Goal: Task Accomplishment & Management: Manage account settings

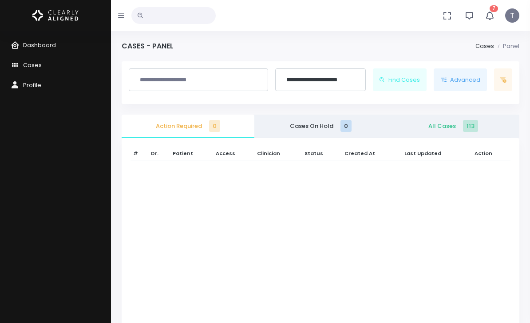
click at [492, 16] on icon "button" at bounding box center [490, 16] width 10 height 10
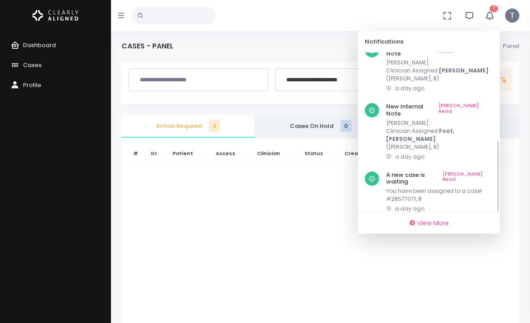
scroll to position [194, 0]
click at [471, 232] on p "Hello, I just saw the last clincheck being developed for [PERSON_NAME]. He is […" at bounding box center [439, 244] width 107 height 24
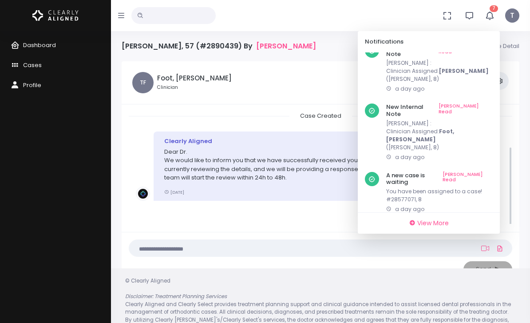
scroll to position [161, 0]
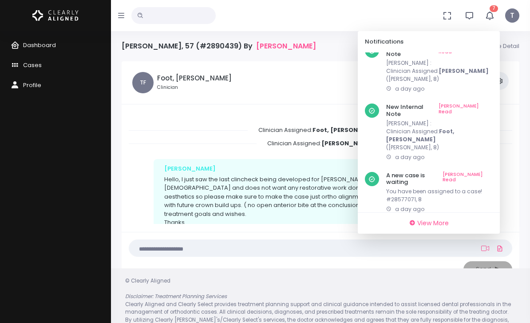
click at [491, 20] on button "7" at bounding box center [489, 15] width 20 height 31
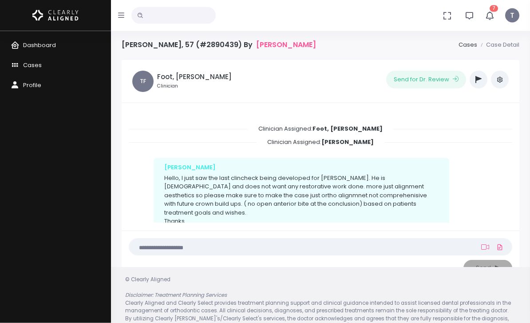
scroll to position [0, 0]
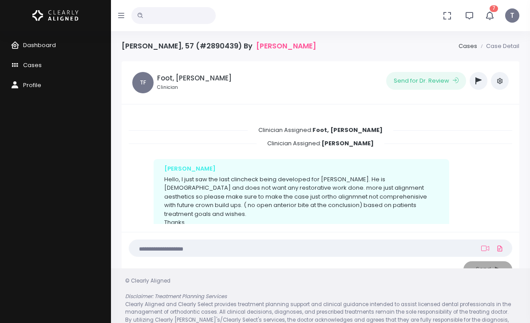
click at [146, 52] on div "[PERSON_NAME], 57 (#2890439) By [PERSON_NAME] Case Detail" at bounding box center [321, 52] width 398 height 20
click at [267, 50] on link "[PERSON_NAME]" at bounding box center [286, 46] width 60 height 8
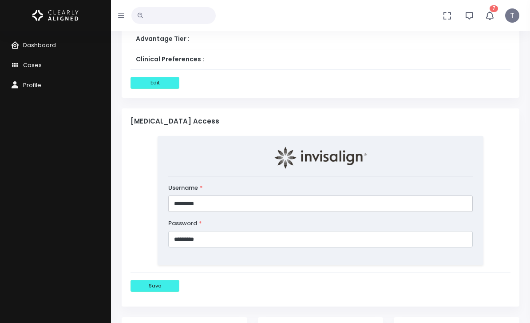
click at [216, 200] on input "*********" at bounding box center [320, 203] width 304 height 16
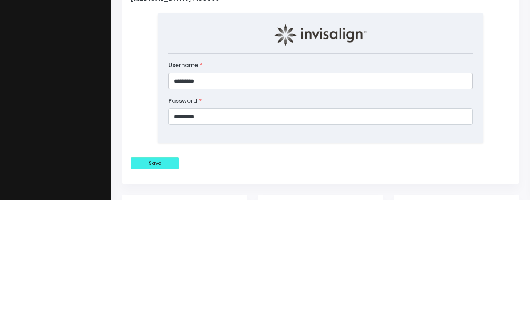
click at [180, 196] on input "*********" at bounding box center [320, 204] width 304 height 16
click at [185, 196] on input "*********" at bounding box center [320, 204] width 304 height 16
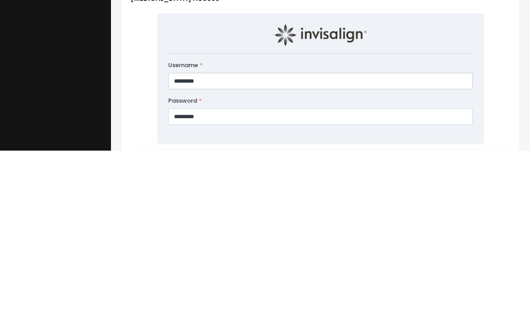
scroll to position [549, 0]
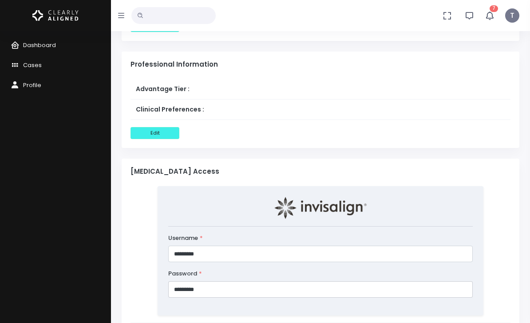
click at [190, 290] on input "*********" at bounding box center [320, 289] width 304 height 16
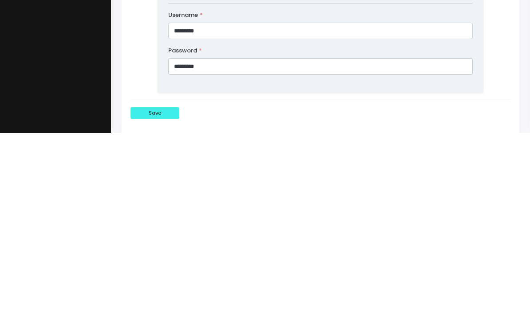
scroll to position [761, 0]
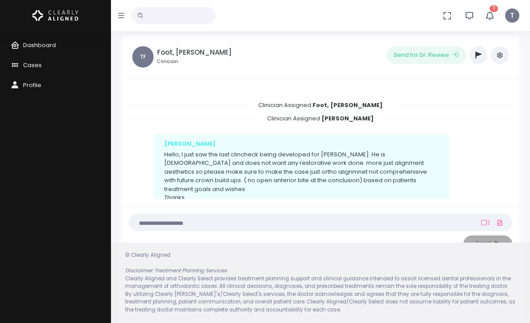
scroll to position [159, 0]
click at [482, 50] on button "button" at bounding box center [479, 55] width 18 height 18
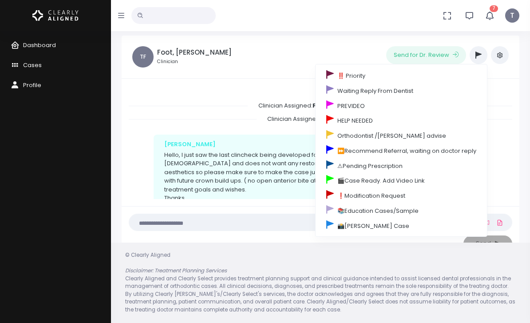
click at [416, 175] on link "🎬Case Ready. Add Video Link" at bounding box center [401, 180] width 171 height 15
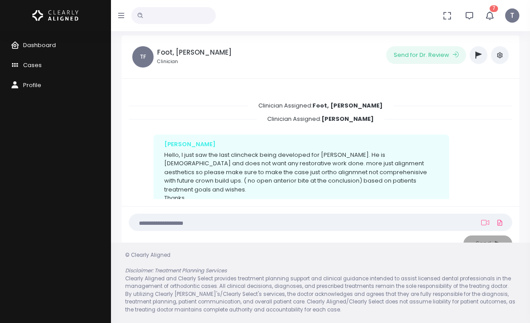
click at [478, 51] on icon "button" at bounding box center [478, 54] width 6 height 7
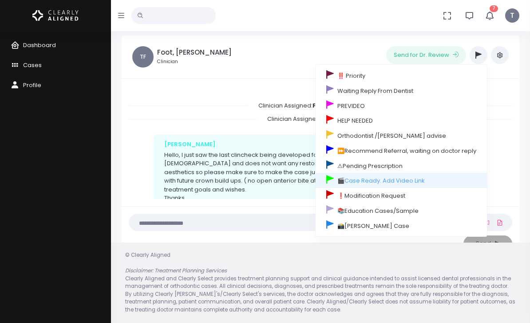
click at [376, 174] on link "🎬Case Ready. Add Video Link" at bounding box center [401, 180] width 171 height 15
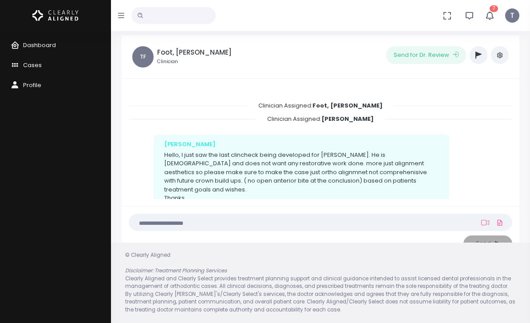
click at [479, 51] on button "button" at bounding box center [479, 55] width 18 height 18
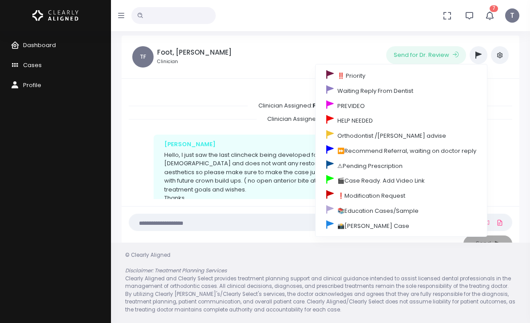
click at [382, 177] on link "🎬Case Ready. Add Video Link" at bounding box center [401, 180] width 171 height 15
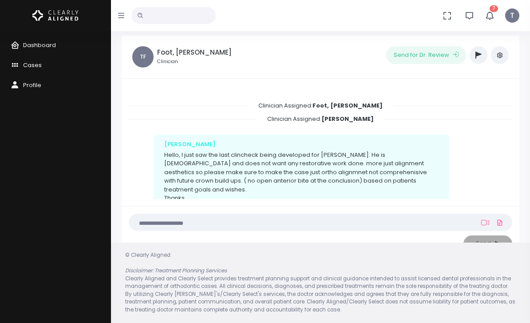
scroll to position [0, 0]
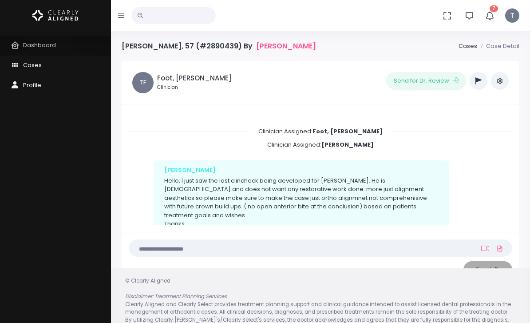
click at [51, 41] on span "Dashboard" at bounding box center [39, 45] width 33 height 8
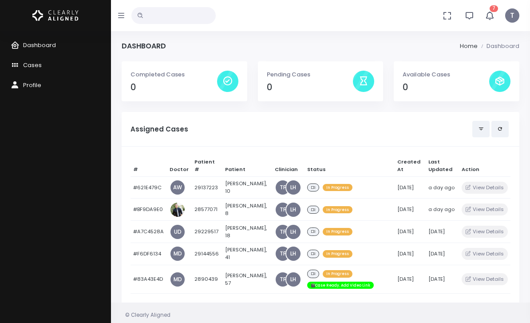
click at [489, 16] on icon "button" at bounding box center [490, 16] width 10 height 10
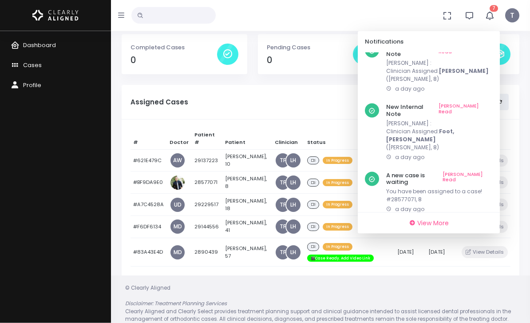
scroll to position [27, 0]
click at [484, 224] on link "[PERSON_NAME] Read" at bounding box center [465, 227] width 55 height 7
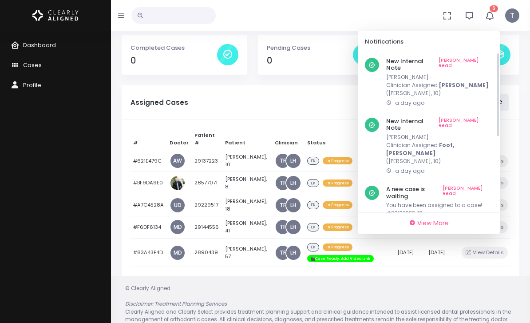
scroll to position [0, 0]
click at [489, 60] on link "[PERSON_NAME] Read" at bounding box center [465, 65] width 54 height 14
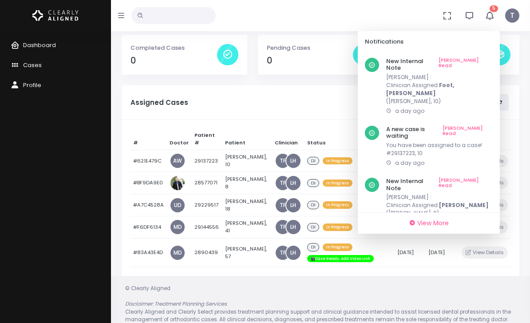
click at [477, 60] on link "[PERSON_NAME] Read" at bounding box center [465, 65] width 54 height 14
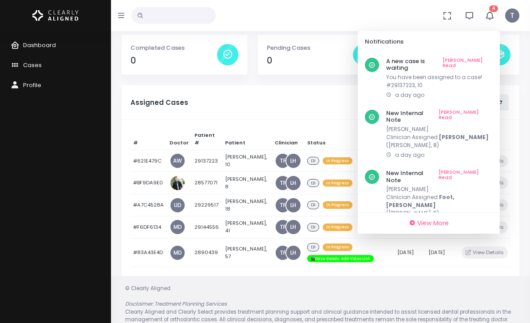
click at [482, 59] on link "[PERSON_NAME] Read" at bounding box center [467, 65] width 50 height 14
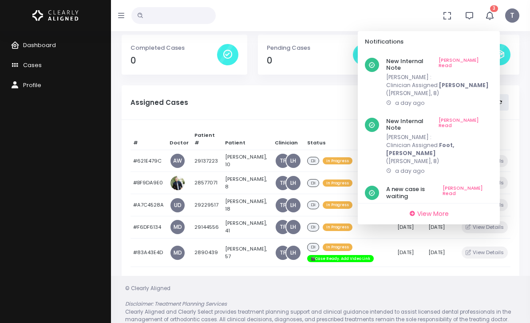
click at [481, 58] on link "[PERSON_NAME] Read" at bounding box center [465, 65] width 54 height 14
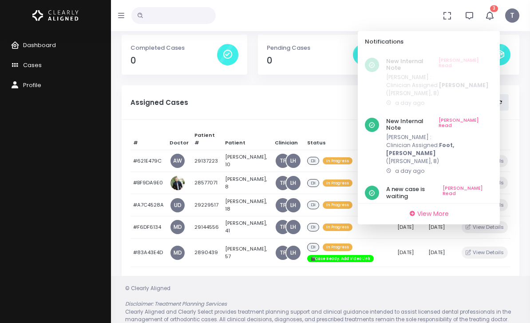
click at [483, 118] on link "[PERSON_NAME] Read" at bounding box center [465, 125] width 54 height 14
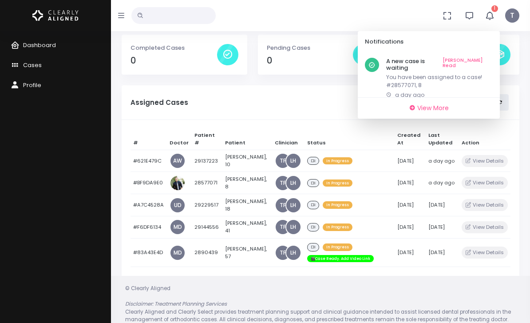
click at [483, 58] on link "[PERSON_NAME] Read" at bounding box center [467, 65] width 50 height 14
click at [482, 59] on link "[PERSON_NAME] Read" at bounding box center [467, 65] width 50 height 14
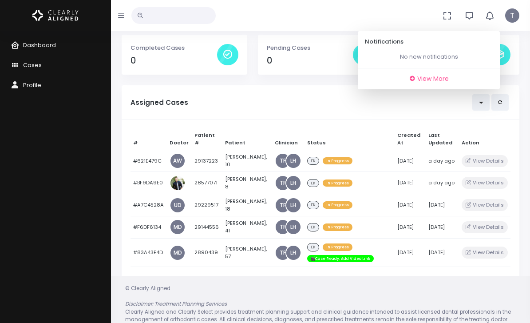
click at [238, 229] on td "[PERSON_NAME], 41" at bounding box center [247, 227] width 50 height 22
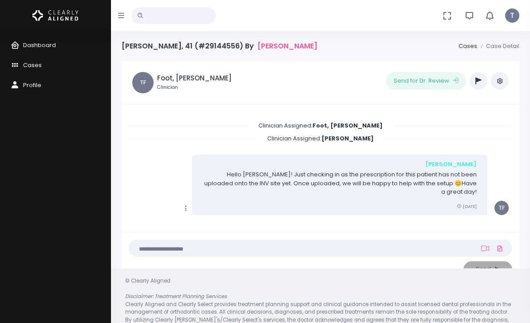
scroll to position [151, 0]
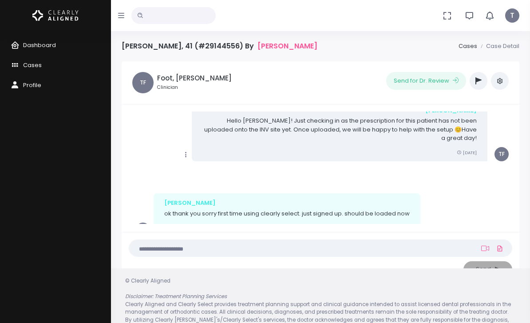
click at [474, 86] on button "button" at bounding box center [479, 81] width 18 height 18
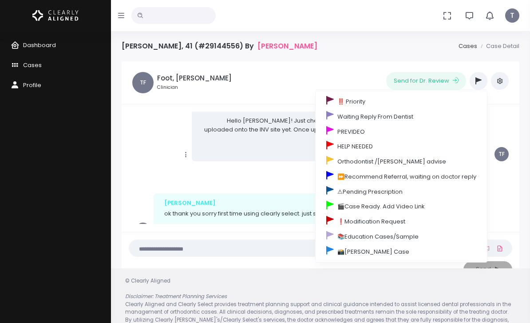
click at [399, 211] on link "🎬Case Ready. Add Video Link" at bounding box center [401, 205] width 171 height 15
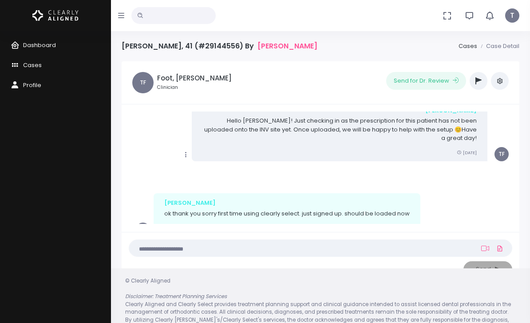
click at [479, 80] on icon "button" at bounding box center [478, 80] width 6 height 7
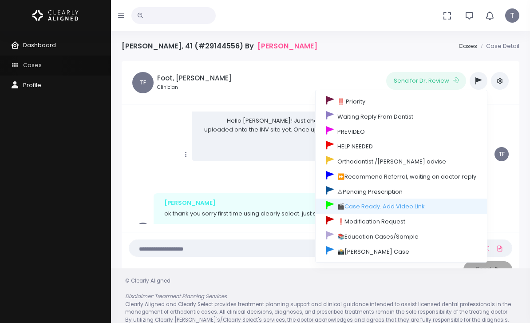
click at [39, 65] on span "Cases" at bounding box center [32, 65] width 19 height 8
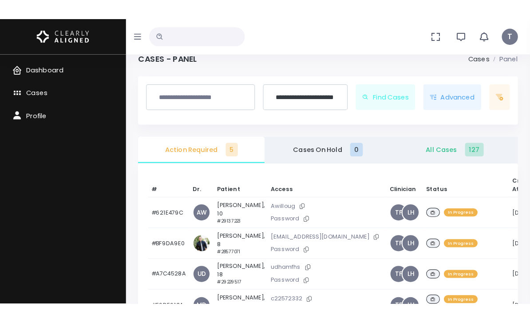
scroll to position [35, 0]
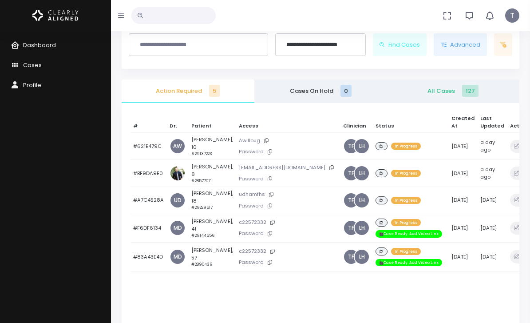
click at [265, 199] on button at bounding box center [271, 194] width 12 height 9
click at [268, 208] on icon at bounding box center [270, 205] width 4 height 5
click at [265, 199] on button at bounding box center [271, 194] width 12 height 9
click at [264, 210] on button at bounding box center [270, 205] width 12 height 9
click at [197, 213] on td "[PERSON_NAME], 18 #29229517" at bounding box center [212, 199] width 47 height 27
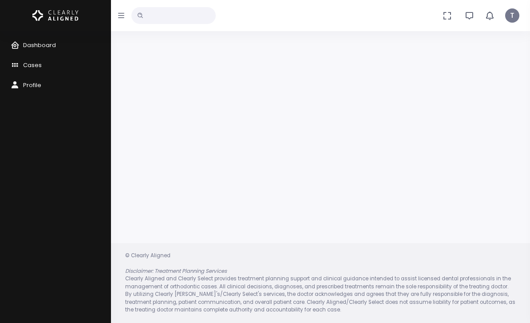
scroll to position [35, 0]
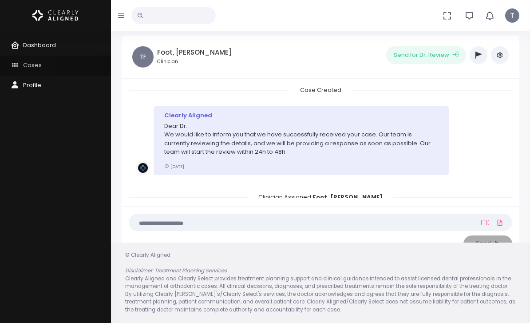
click at [33, 66] on span "Cases" at bounding box center [32, 65] width 19 height 8
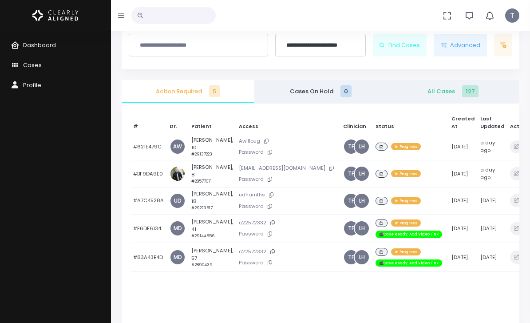
click at [512, 16] on span "T" at bounding box center [512, 15] width 14 height 14
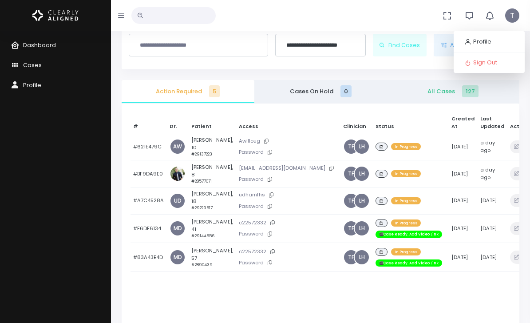
click at [494, 44] on link "Profile" at bounding box center [489, 42] width 71 height 14
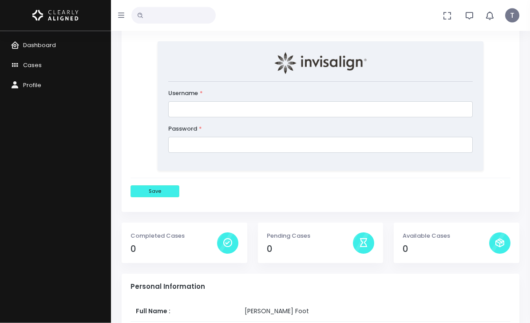
scroll to position [242, 0]
click at [513, 16] on span "T" at bounding box center [512, 15] width 14 height 14
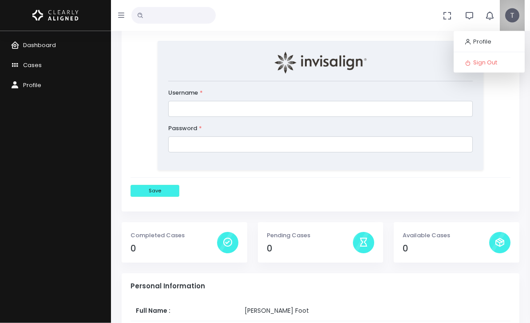
scroll to position [243, 0]
click at [37, 73] on link "Cases" at bounding box center [55, 65] width 111 height 20
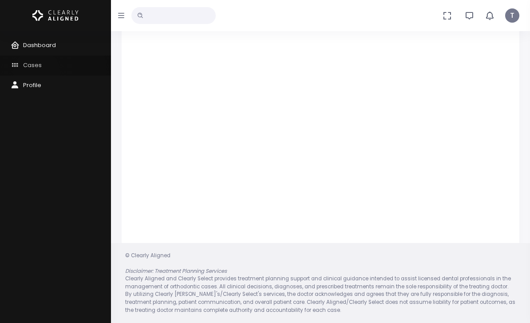
scroll to position [149, 0]
